Goal: Information Seeking & Learning: Learn about a topic

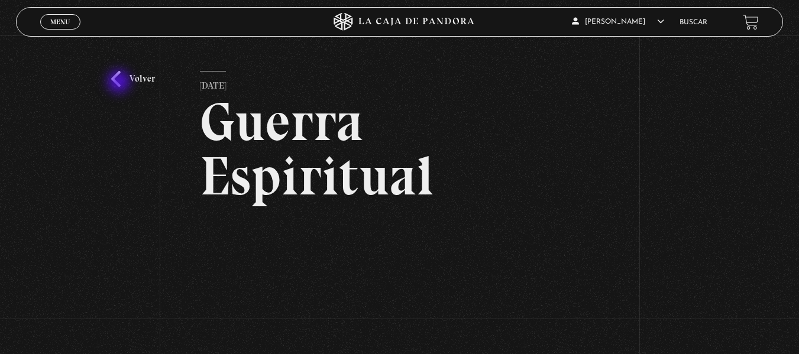
click at [120, 83] on link "Volver" at bounding box center [133, 79] width 44 height 16
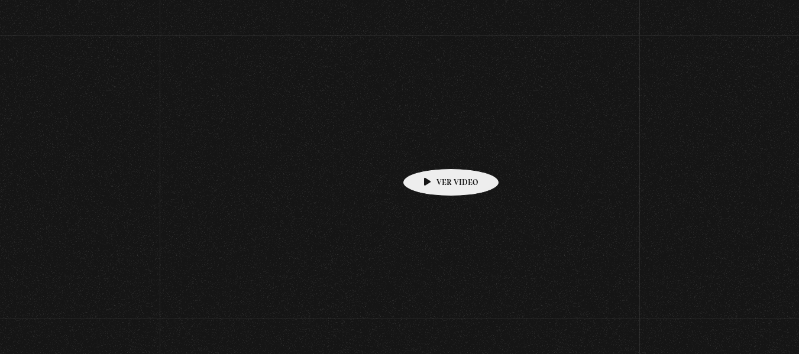
scroll to position [236, 0]
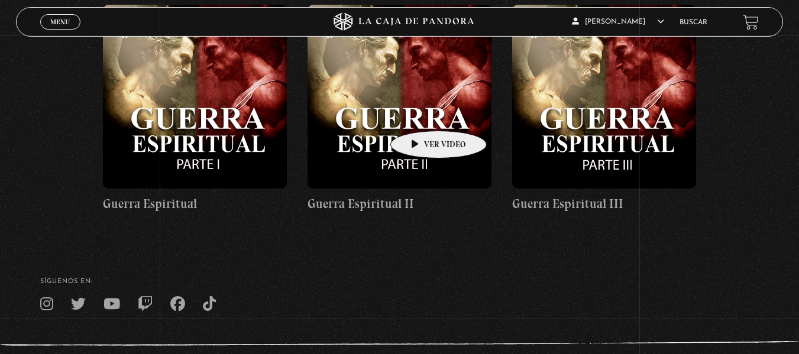
click at [420, 113] on figure at bounding box center [399, 97] width 184 height 184
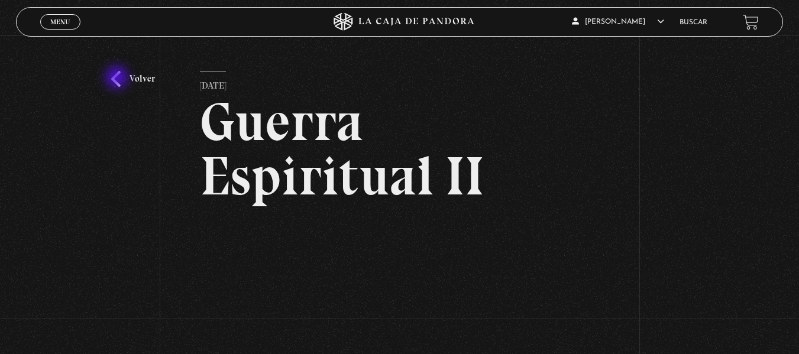
click at [118, 78] on link "Volver" at bounding box center [133, 79] width 44 height 16
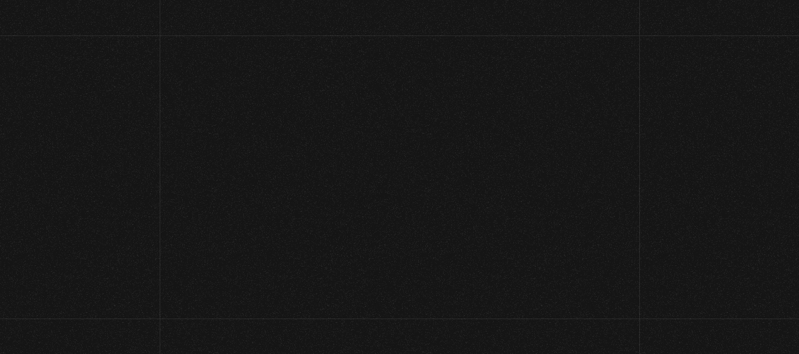
scroll to position [236, 0]
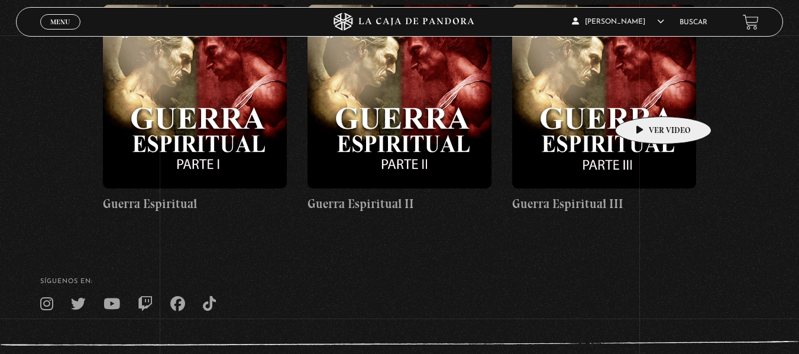
drag, startPoint x: 644, startPoint y: 99, endPoint x: 449, endPoint y: 49, distance: 201.9
click at [643, 99] on figure at bounding box center [604, 97] width 184 height 184
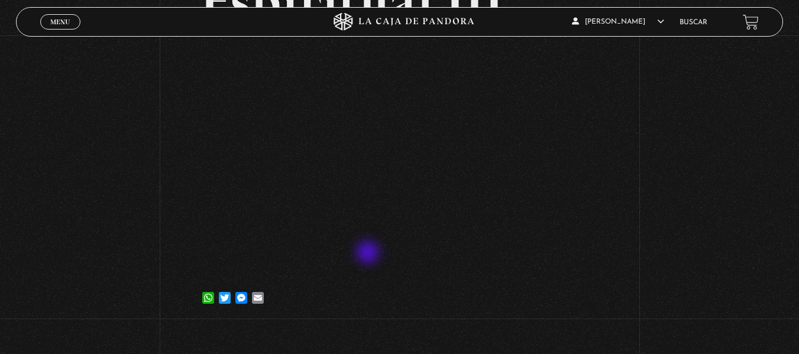
scroll to position [177, 0]
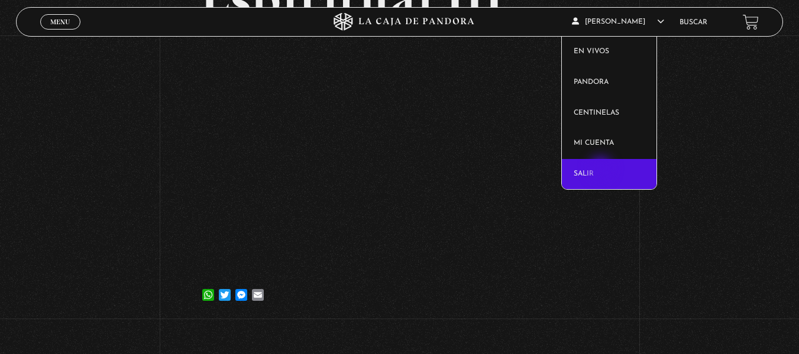
click at [602, 170] on link "Salir" at bounding box center [609, 174] width 95 height 31
